Goal: Obtain resource: Download file/media

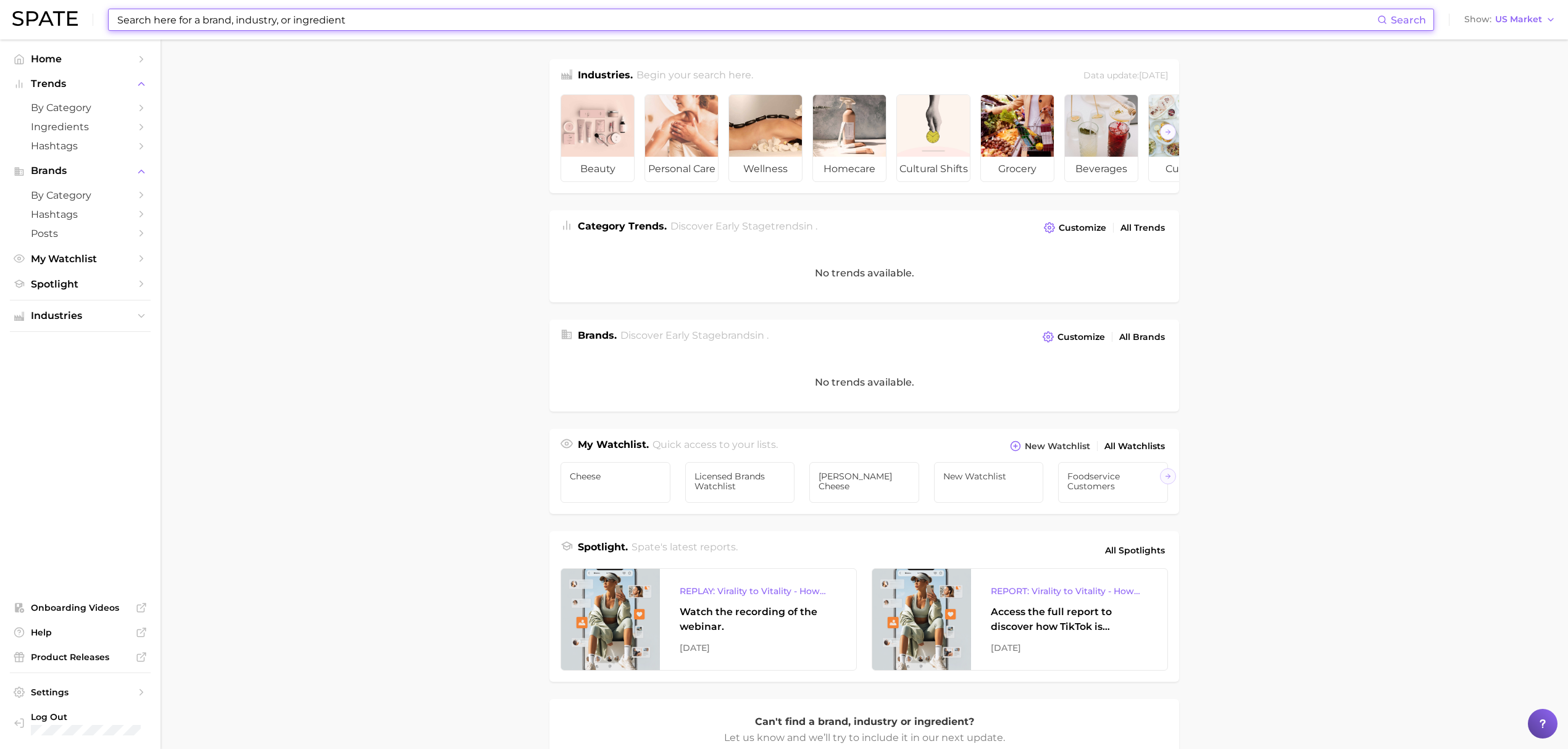
click at [178, 13] on input at bounding box center [746, 20] width 1261 height 21
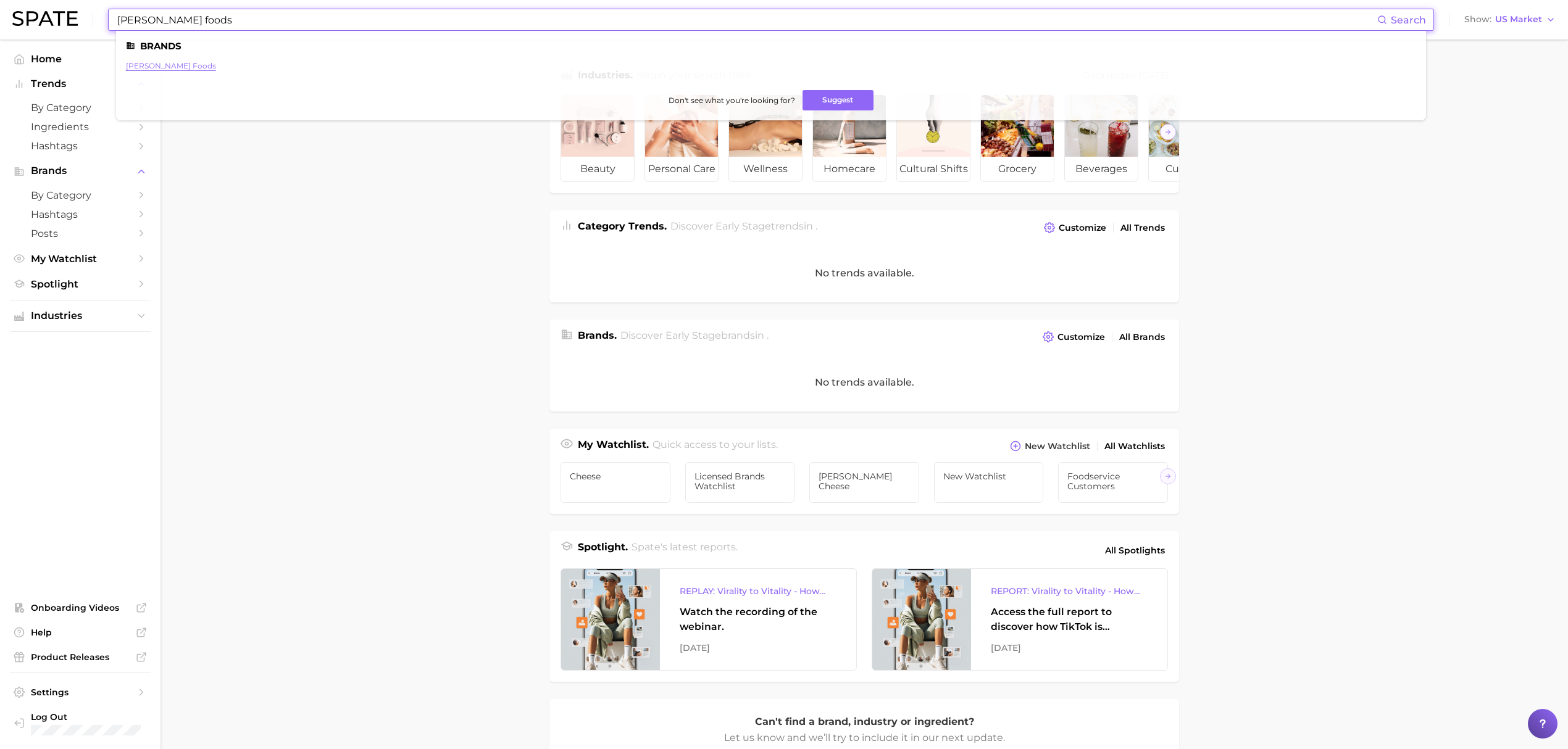
type input "[PERSON_NAME] foods"
click at [173, 66] on link "[PERSON_NAME] foods" at bounding box center [170, 66] width 90 height 9
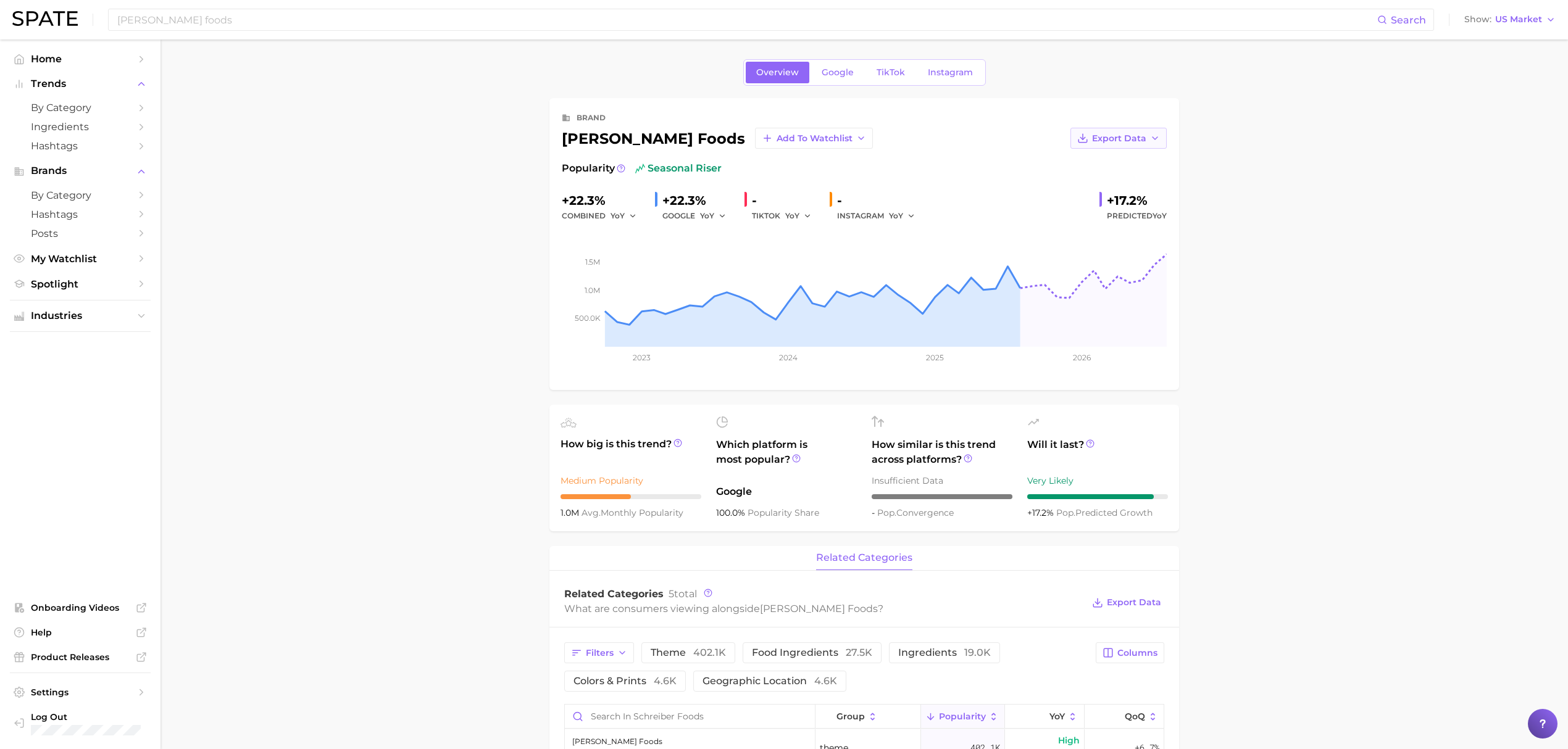
click at [1092, 138] on button "Export Data" at bounding box center [1118, 138] width 96 height 21
click at [1097, 185] on span "Time Series Image" at bounding box center [1093, 184] width 82 height 10
